Goal: Task Accomplishment & Management: Manage account settings

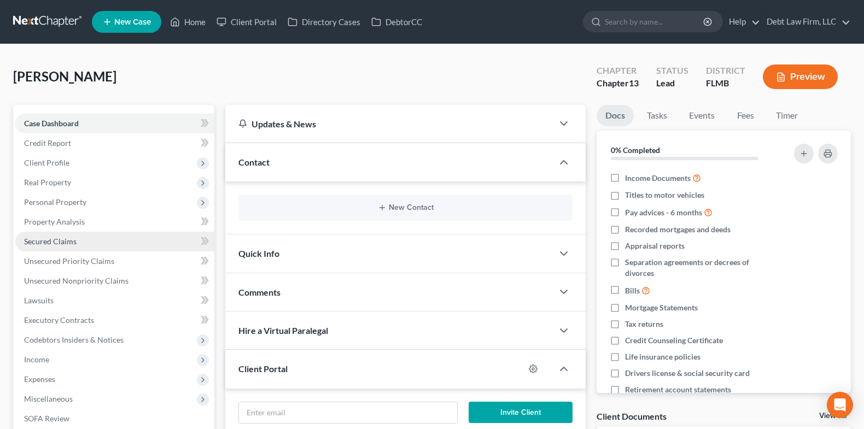
click at [68, 245] on span "Secured Claims" at bounding box center [50, 241] width 53 height 9
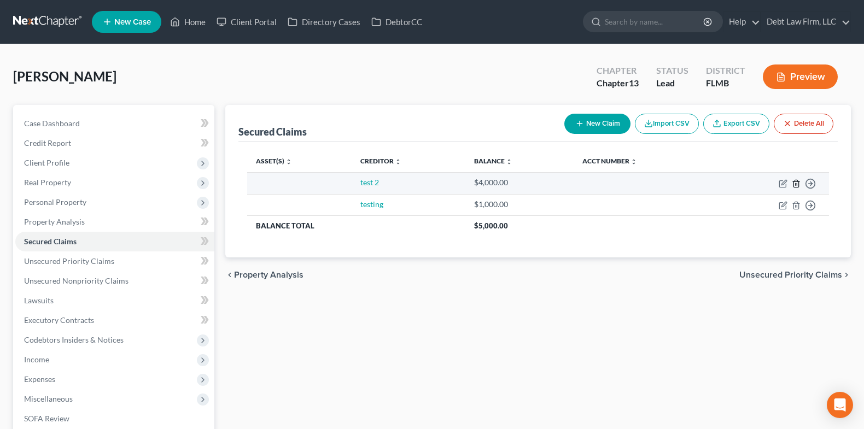
click at [798, 186] on icon "button" at bounding box center [796, 183] width 9 height 9
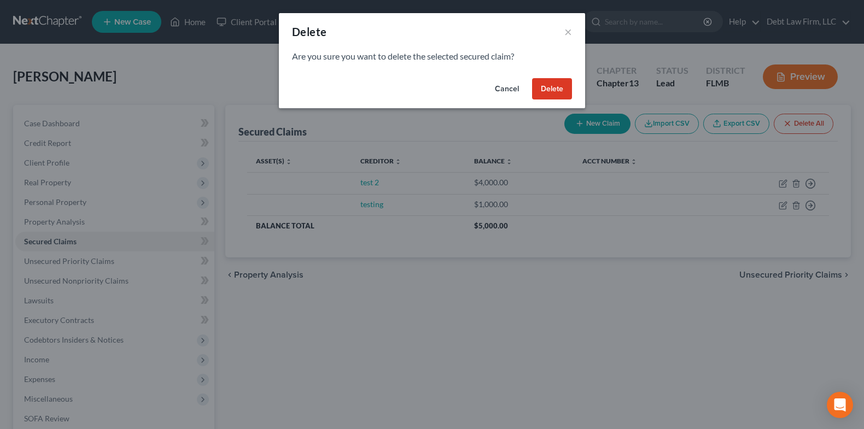
click at [558, 88] on button "Delete" at bounding box center [552, 89] width 40 height 22
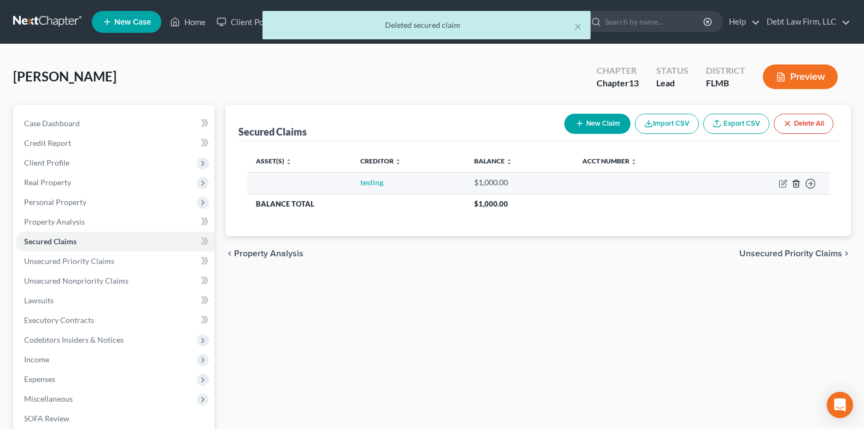
click at [798, 187] on icon "button" at bounding box center [796, 183] width 5 height 7
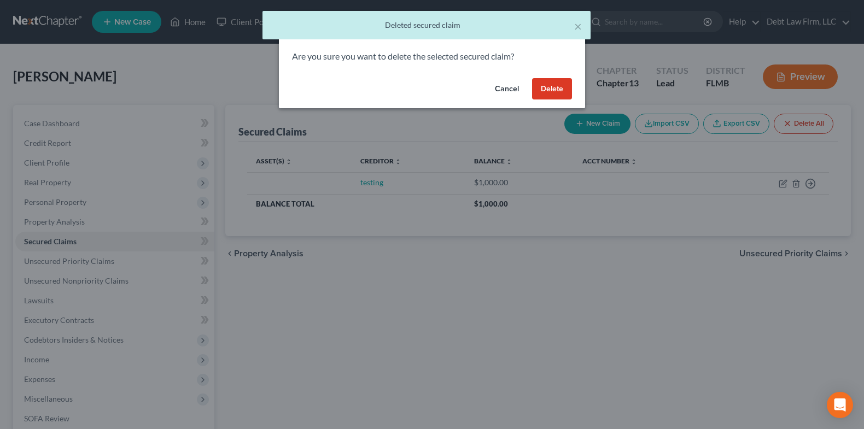
click at [543, 84] on button "Delete" at bounding box center [552, 89] width 40 height 22
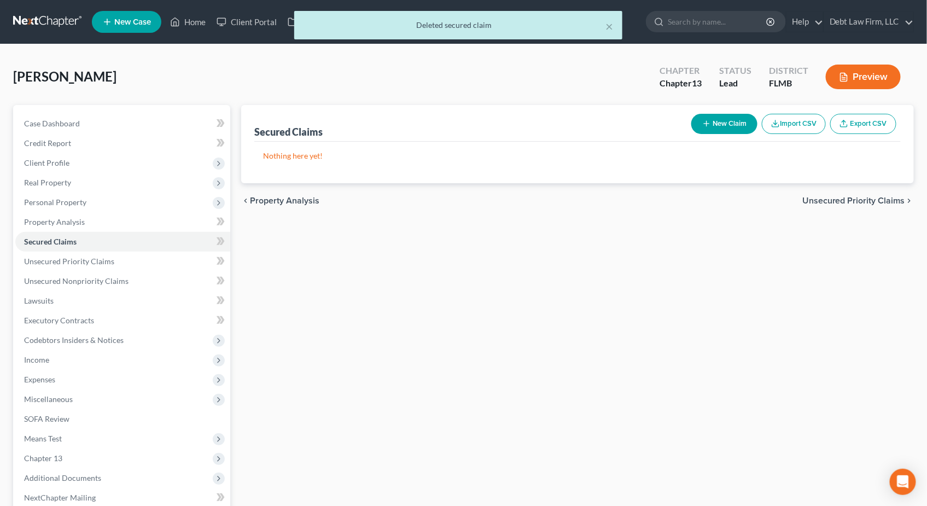
click at [804, 114] on button "Import CSV" at bounding box center [794, 124] width 64 height 20
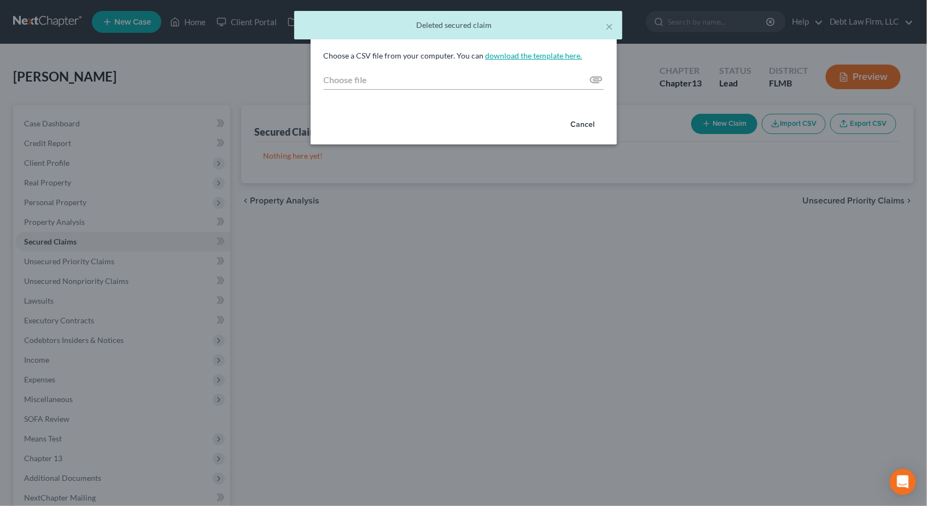
click at [543, 55] on link "download the template here." at bounding box center [534, 55] width 97 height 9
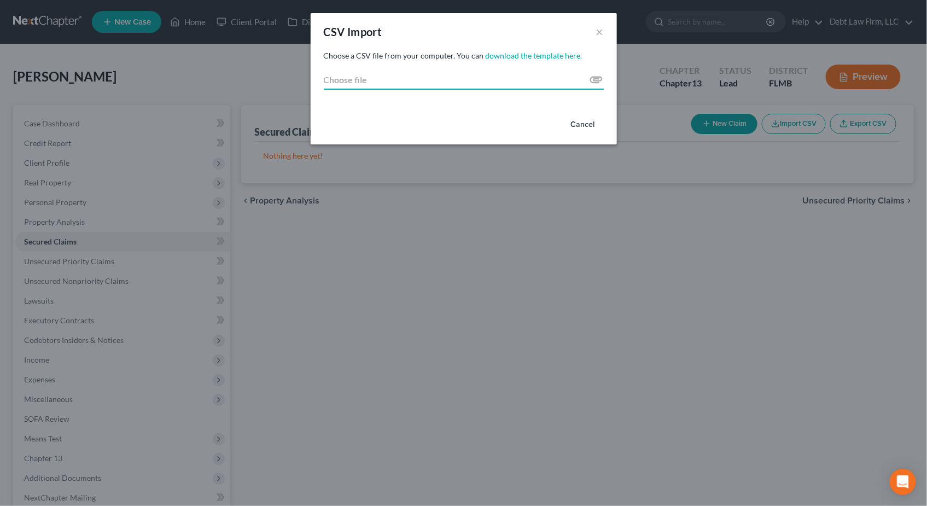
click at [594, 77] on input "Choose file" at bounding box center [464, 80] width 280 height 20
type input "C:\fakepath\Creditor_Import_Template.csv"
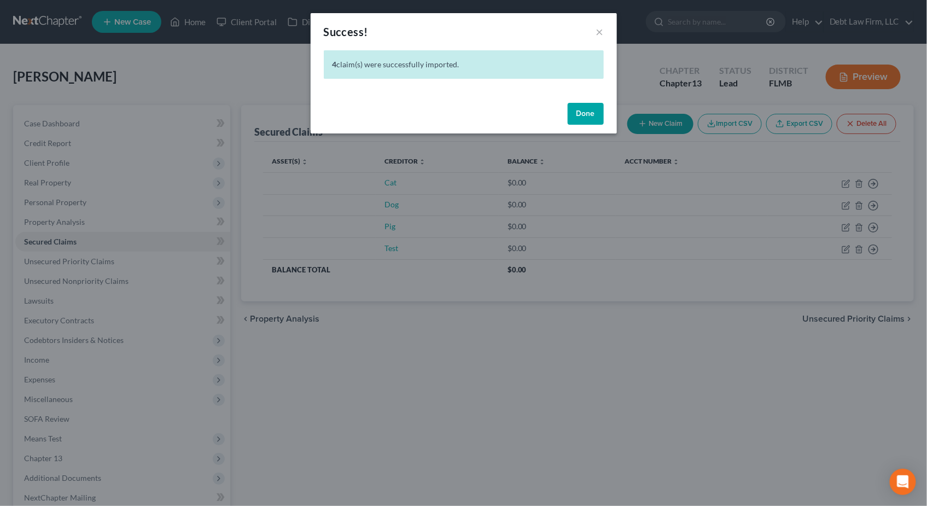
click at [590, 115] on button "Done" at bounding box center [586, 114] width 36 height 22
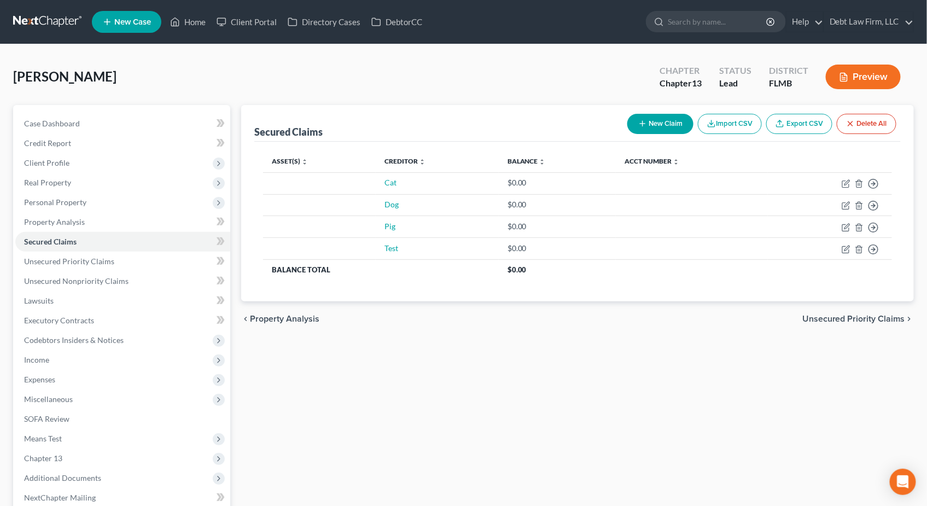
click at [746, 124] on button "Import CSV" at bounding box center [730, 124] width 64 height 20
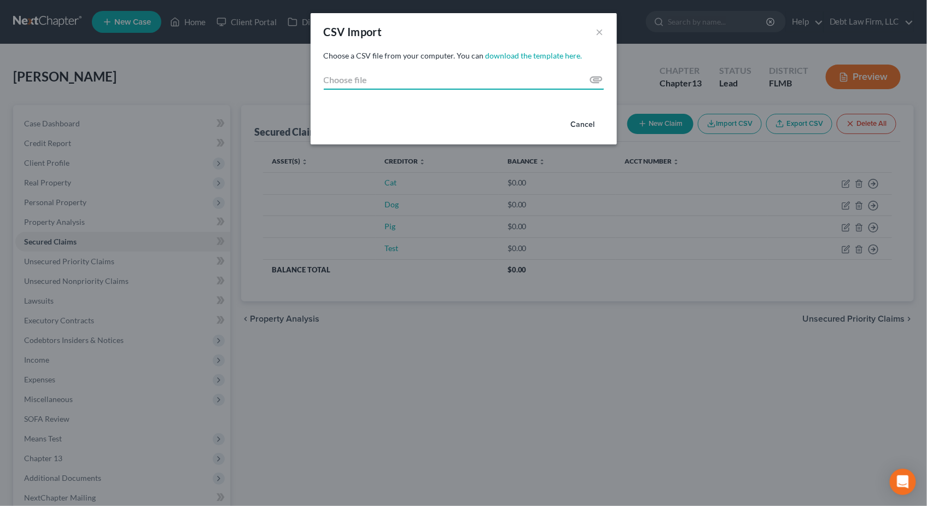
click at [596, 79] on input "Choose file" at bounding box center [464, 80] width 280 height 20
type input "C:\fakepath\Creditor_Import_Template.csv"
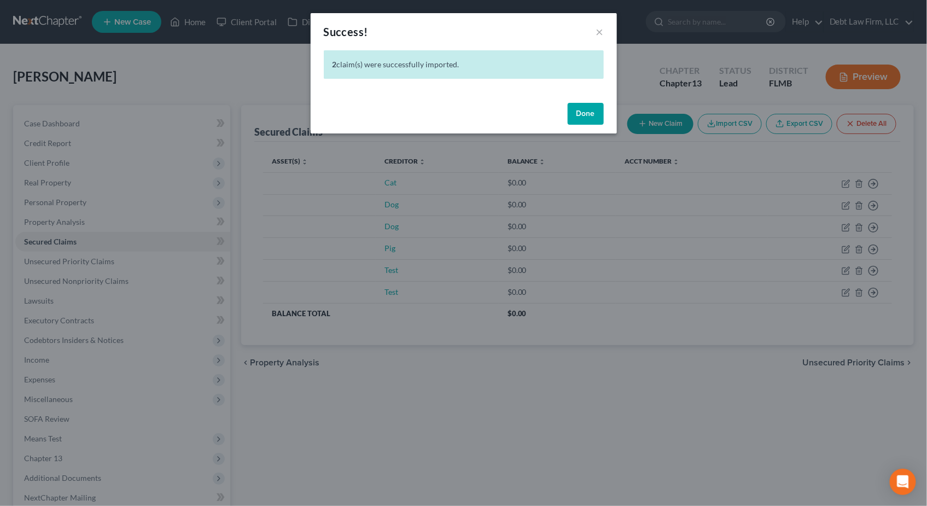
click at [406, 364] on div "Success! × 2 claim(s) were successfully imported. Done" at bounding box center [463, 253] width 927 height 506
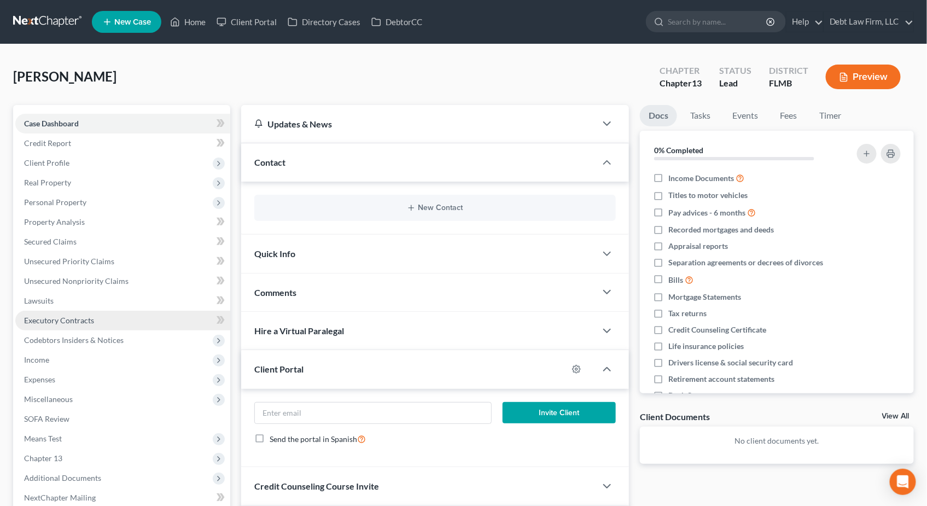
scroll to position [173, 0]
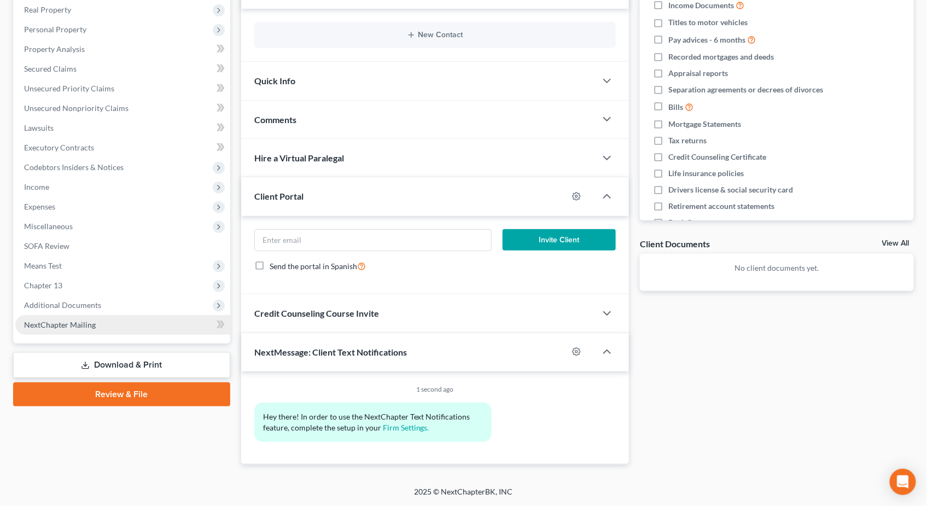
click at [128, 320] on link "NextChapter Mailing" at bounding box center [122, 325] width 215 height 20
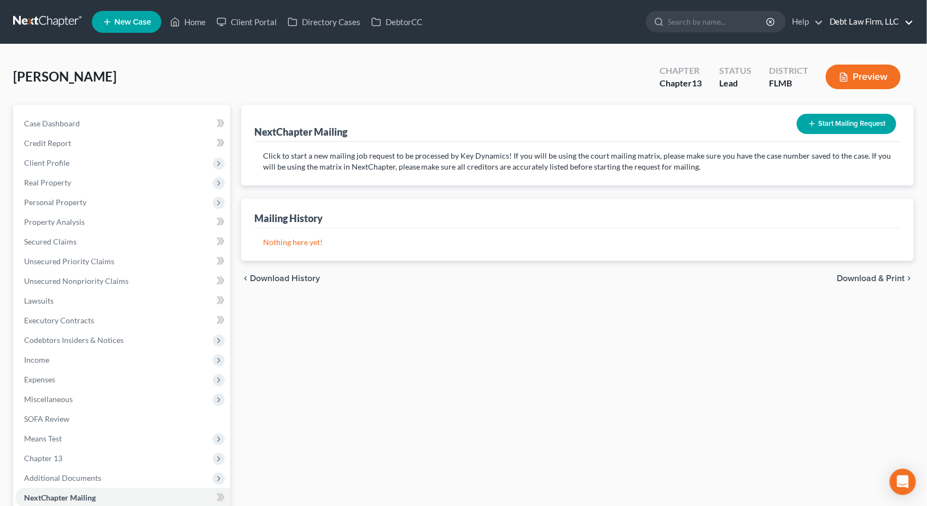
click at [854, 20] on link "Debt Law Firm, LLC" at bounding box center [869, 22] width 89 height 20
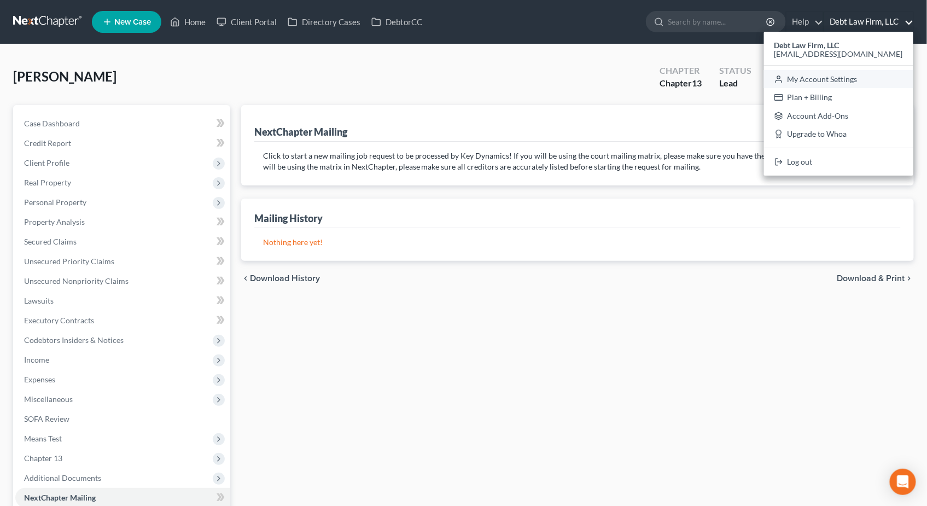
click at [855, 77] on link "My Account Settings" at bounding box center [838, 79] width 149 height 19
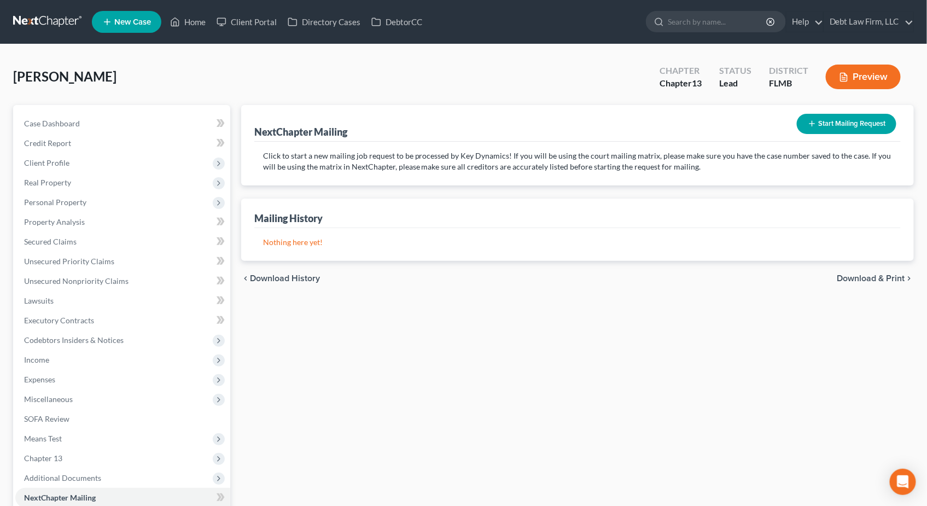
select select "24"
select select "36"
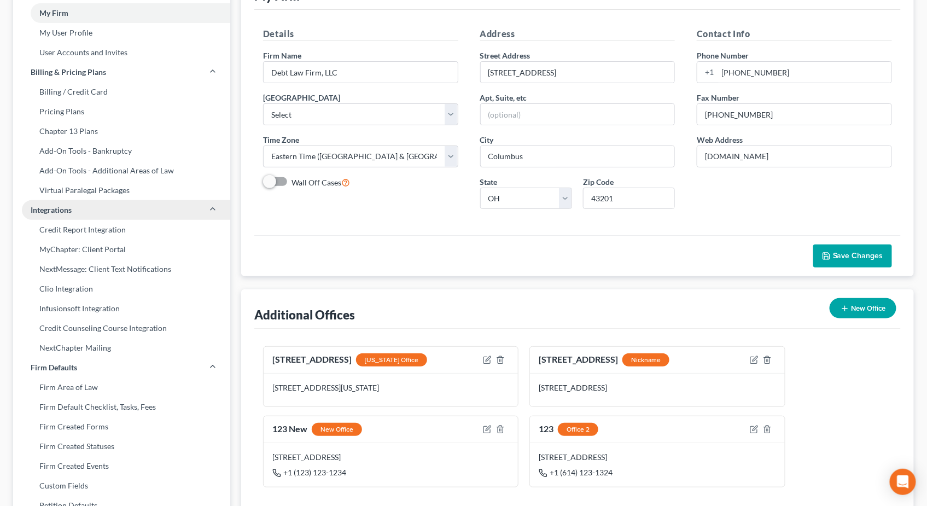
scroll to position [84, 0]
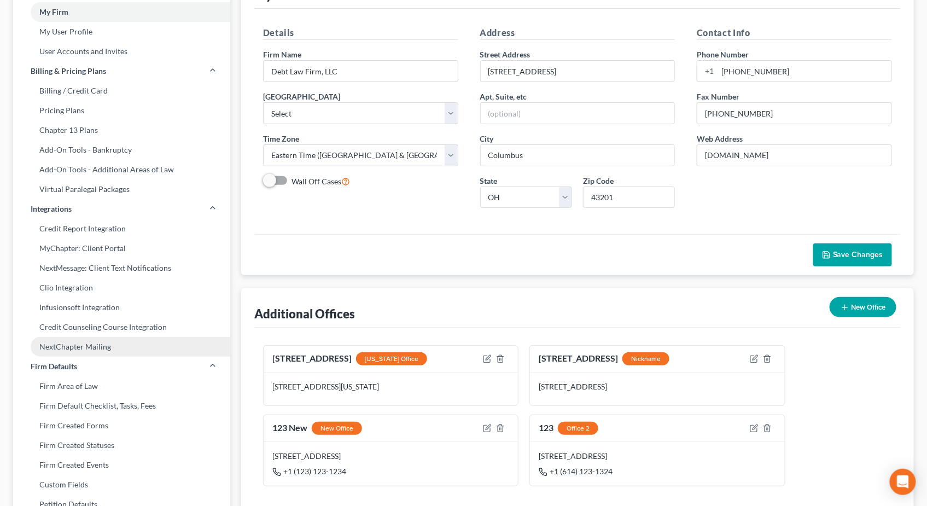
click at [110, 352] on link "NextChapter Mailing" at bounding box center [121, 347] width 217 height 20
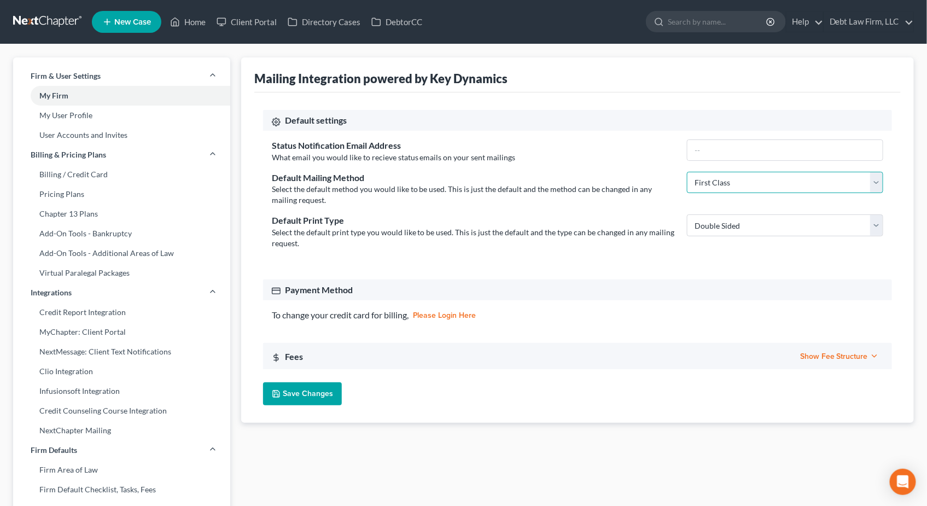
click at [731, 190] on select "First Class Certified Mail" at bounding box center [785, 183] width 196 height 22
click at [687, 172] on select "First Class Certified Mail" at bounding box center [785, 183] width 196 height 22
click at [715, 185] on select "First Class Certified Mail" at bounding box center [785, 183] width 196 height 22
click at [687, 172] on select "First Class Certified Mail" at bounding box center [785, 183] width 196 height 22
click at [717, 181] on select "First Class Certified Mail" at bounding box center [785, 183] width 196 height 22
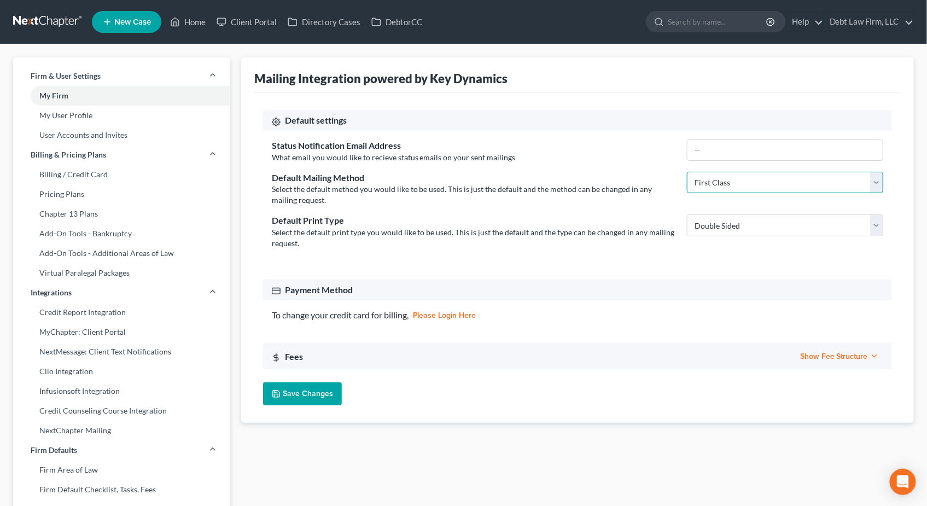
select select "certified_mail"
click at [687, 172] on select "First Class Certified Mail" at bounding box center [785, 183] width 196 height 22
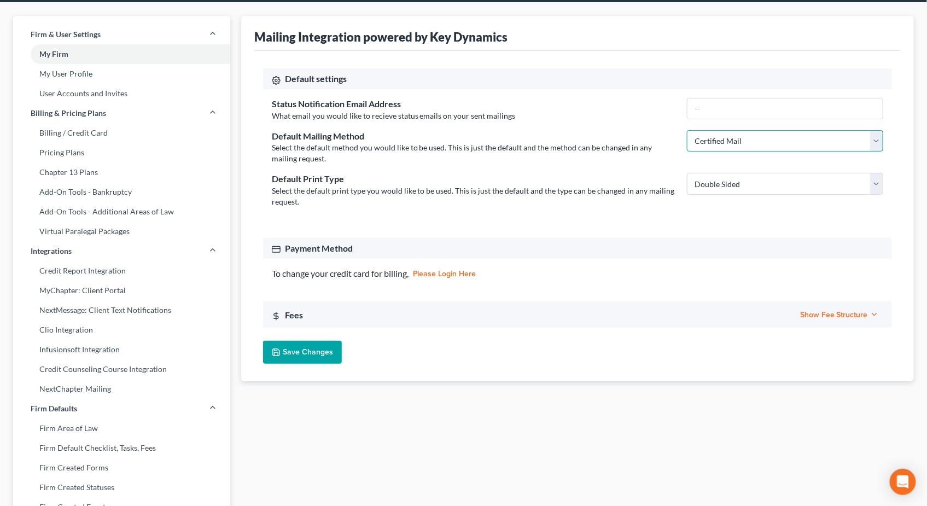
scroll to position [47, 0]
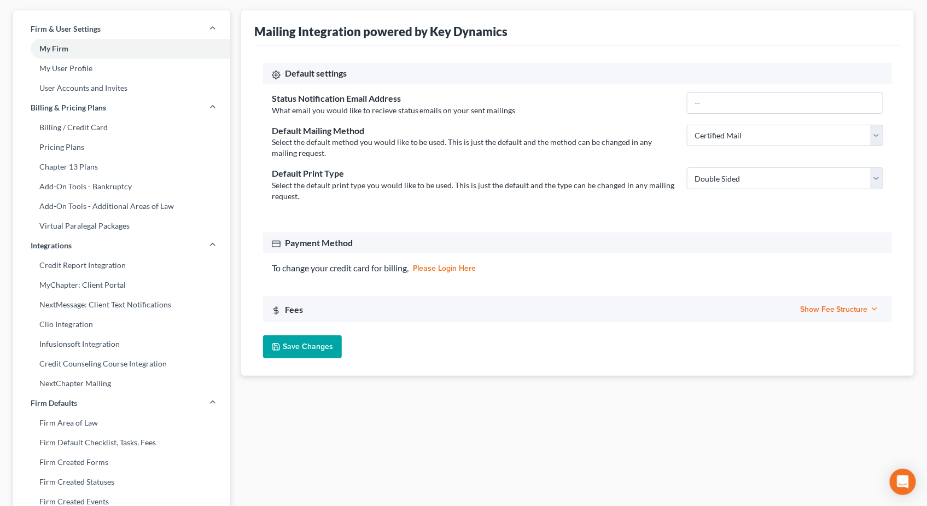
click at [466, 309] on div "Fees Show Fee Structure Hide Fee Structure" at bounding box center [577, 309] width 629 height 26
click at [840, 309] on span "Show Fee Structure" at bounding box center [839, 309] width 79 height 9
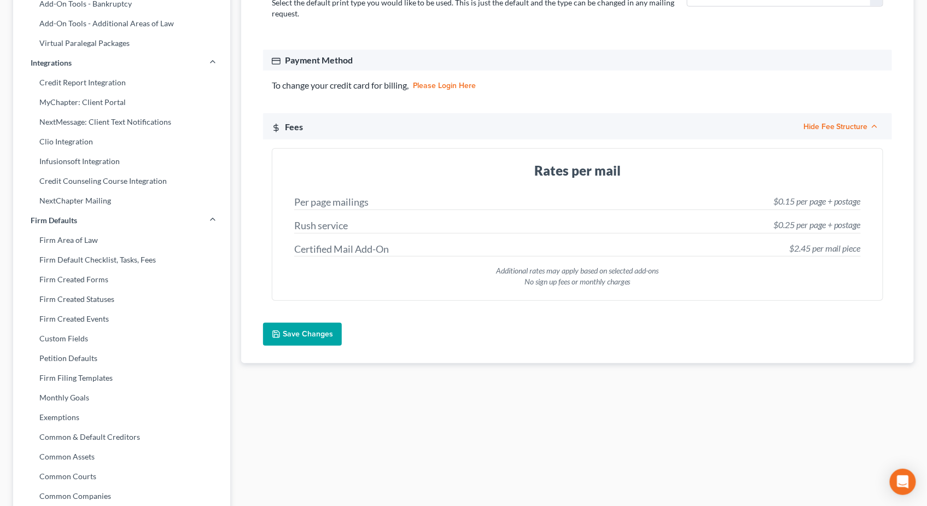
scroll to position [231, 0]
click at [321, 256] on div "Certified Mail Add-On $2.45 per mail piece" at bounding box center [577, 248] width 567 height 15
drag, startPoint x: 405, startPoint y: 250, endPoint x: 385, endPoint y: 246, distance: 21.2
click at [385, 246] on div "Certified Mail Add-On $2.45 per mail piece" at bounding box center [577, 248] width 567 height 15
click at [425, 239] on div "Per page mailings $0.15 per page + postage Rush service $0.25 per page + postag…" at bounding box center [578, 242] width 584 height 114
